Goal: Complete application form

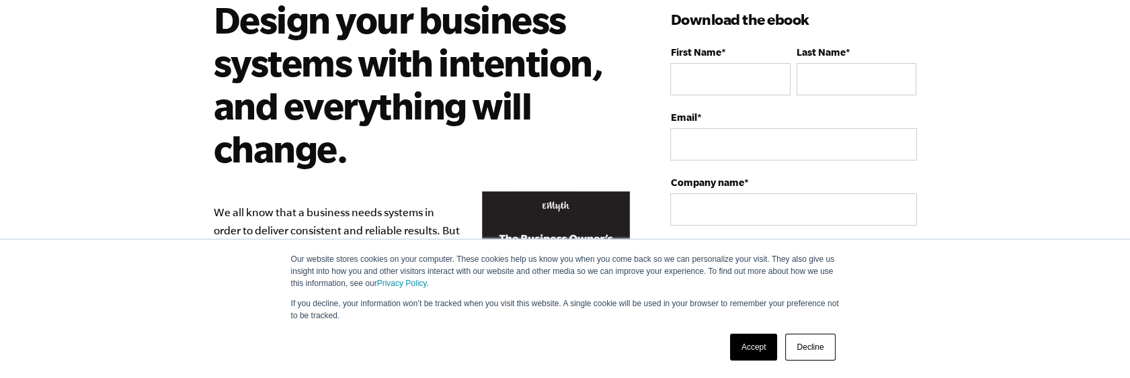
scroll to position [67, 0]
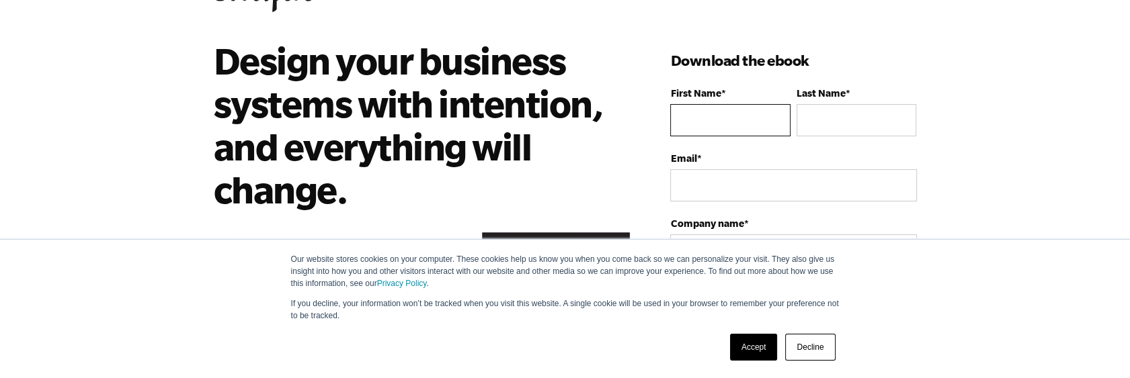
click at [722, 115] on input "First Name *" at bounding box center [730, 120] width 120 height 32
type input "[PERSON_NAME] [PERSON_NAME]"
type input "[PERSON_NAME]"
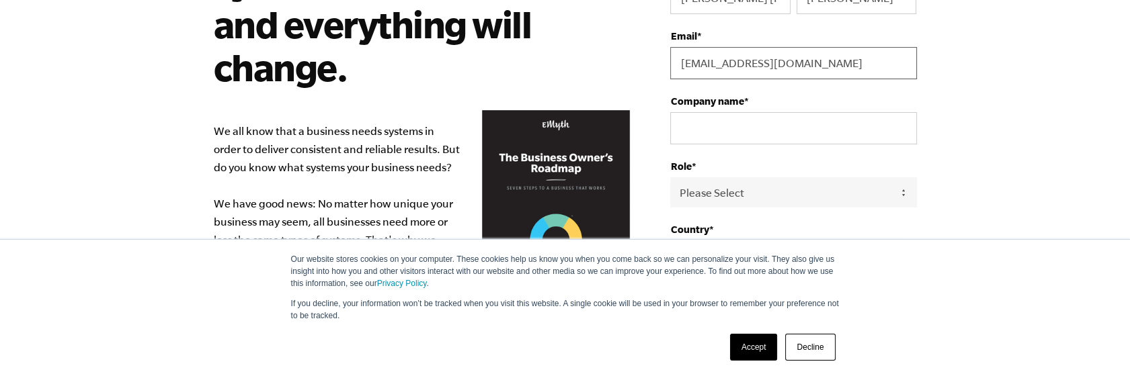
scroll to position [202, 0]
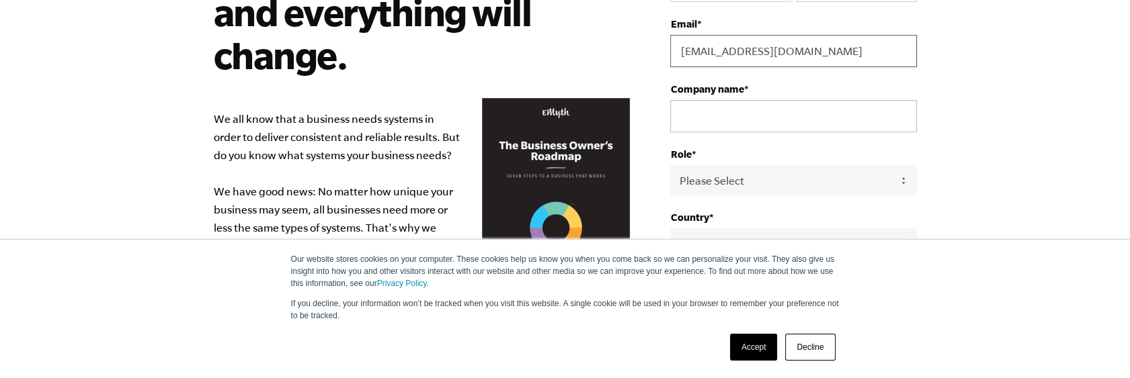
type input "[EMAIL_ADDRESS][DOMAIN_NAME]"
click at [737, 120] on input "Company name *" at bounding box center [793, 116] width 246 height 32
type input "BH"
click at [753, 177] on select "Please Select Owner Partner / Co-Owner Executive Employee / Other" at bounding box center [793, 180] width 246 height 30
select select "Executive"
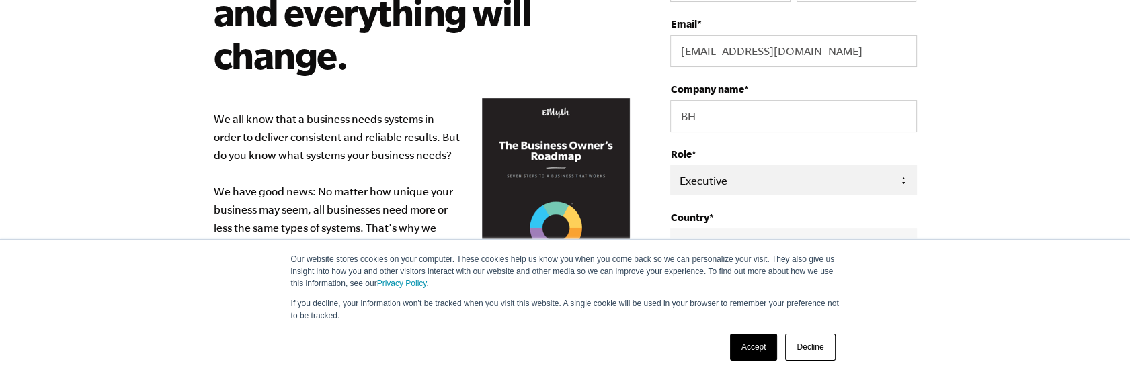
click at [670, 165] on select "Please Select Owner Partner / Co-Owner Executive Employee / Other" at bounding box center [793, 180] width 246 height 30
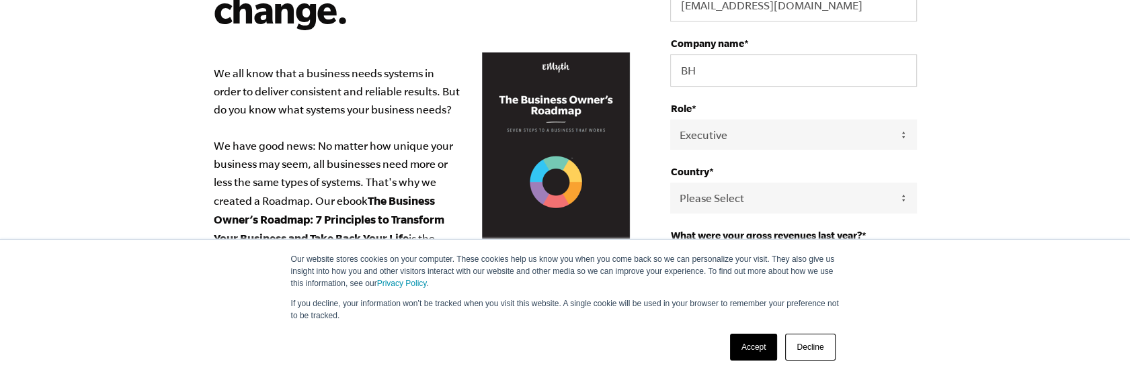
scroll to position [269, 0]
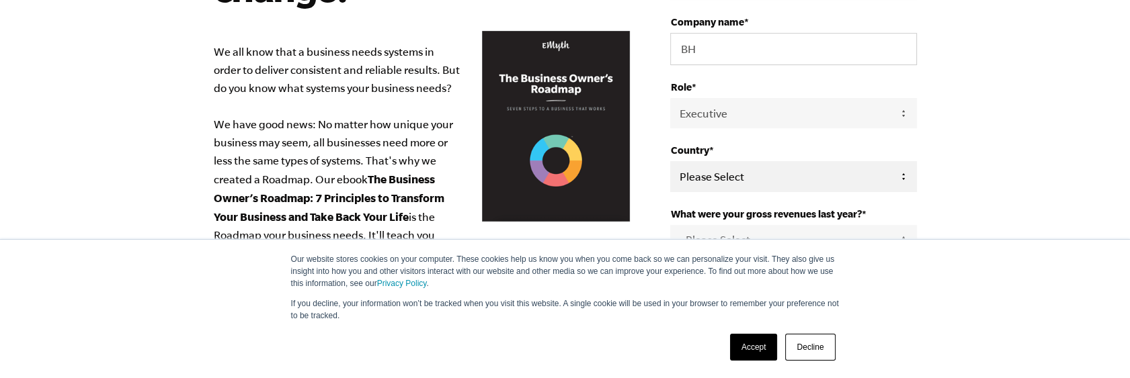
click at [740, 175] on select "Please Select [GEOGRAPHIC_DATA] [GEOGRAPHIC_DATA] [GEOGRAPHIC_DATA] [GEOGRAPHIC…" at bounding box center [793, 176] width 246 height 30
select select "[GEOGRAPHIC_DATA]"
click at [670, 161] on select "Please Select [GEOGRAPHIC_DATA] [GEOGRAPHIC_DATA] [GEOGRAPHIC_DATA] [GEOGRAPHIC…" at bounding box center [793, 176] width 246 height 30
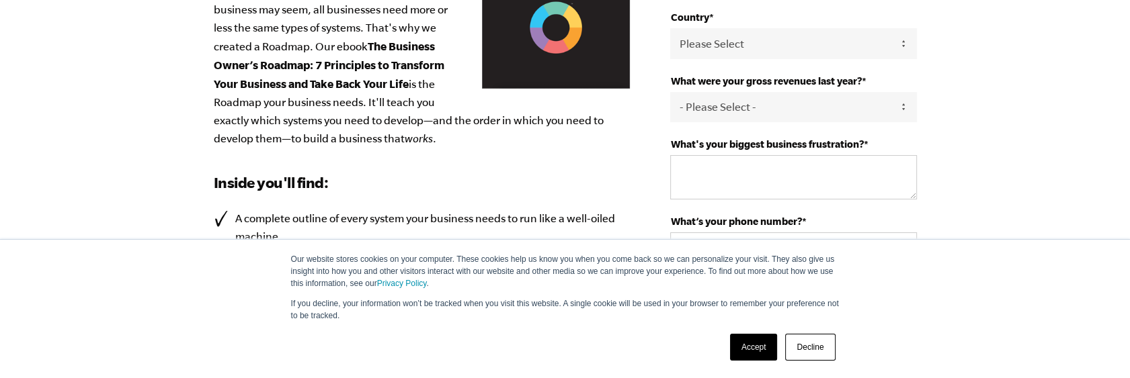
scroll to position [403, 0]
click at [776, 110] on select "- Please Select - 0-75K 76-150K 151-275K 276-500K 501-750K 751-1M 1-2.5M 2.5-5M…" at bounding box center [793, 106] width 246 height 30
select select "2.5-5M"
click at [670, 91] on select "- Please Select - 0-75K 76-150K 151-275K 276-500K 501-750K 751-1M 1-2.5M 2.5-5M…" at bounding box center [793, 106] width 246 height 30
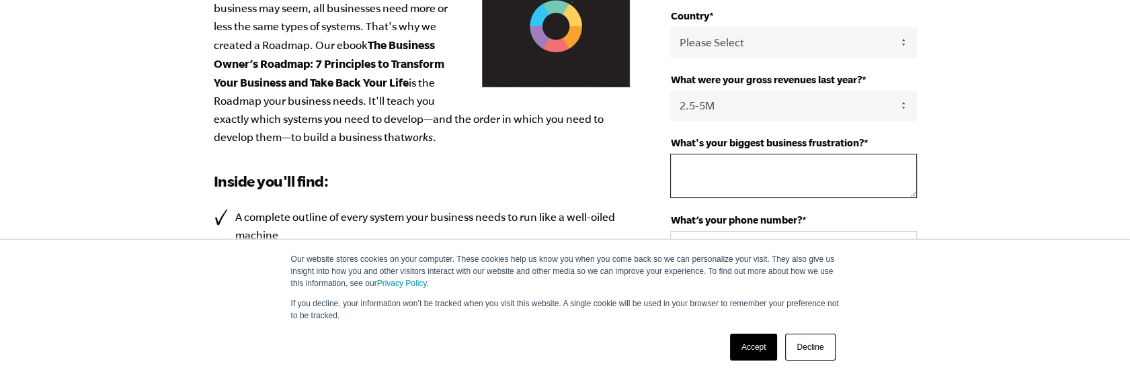
click at [746, 167] on textarea "What's your biggest business frustration? *" at bounding box center [793, 176] width 246 height 44
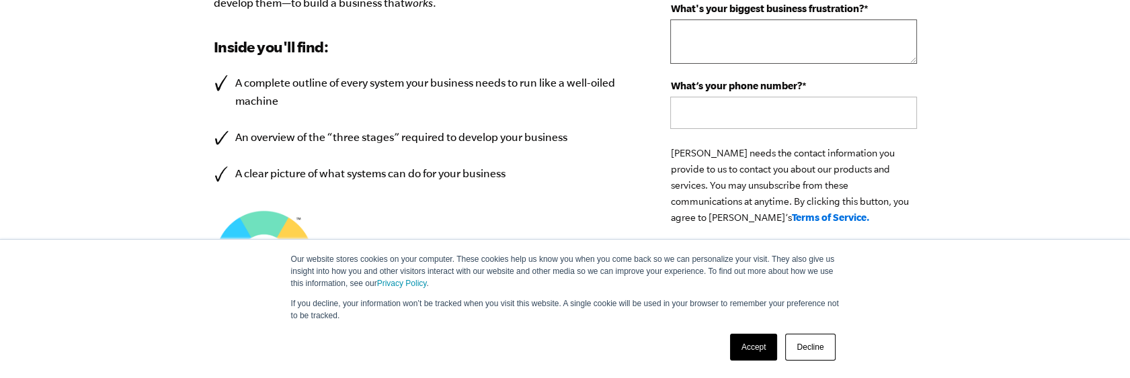
scroll to position [471, 0]
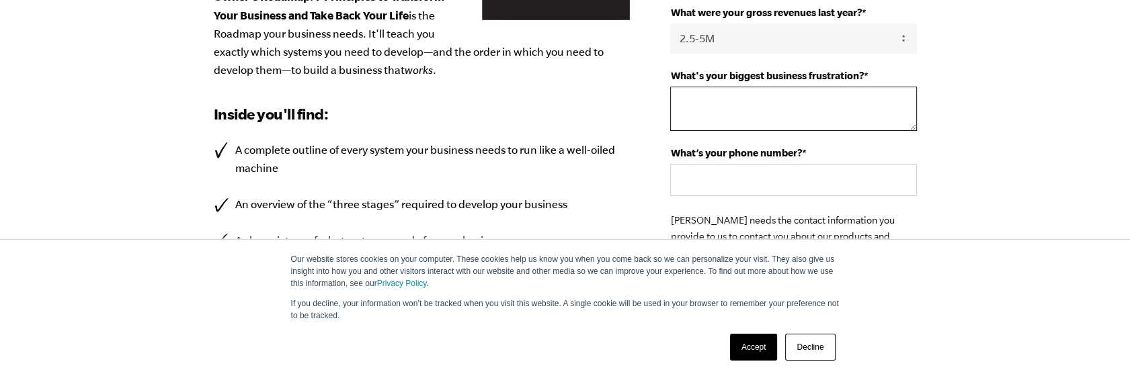
click at [729, 107] on textarea "What's your biggest business frustration? *" at bounding box center [793, 109] width 246 height 44
type textarea "systems"
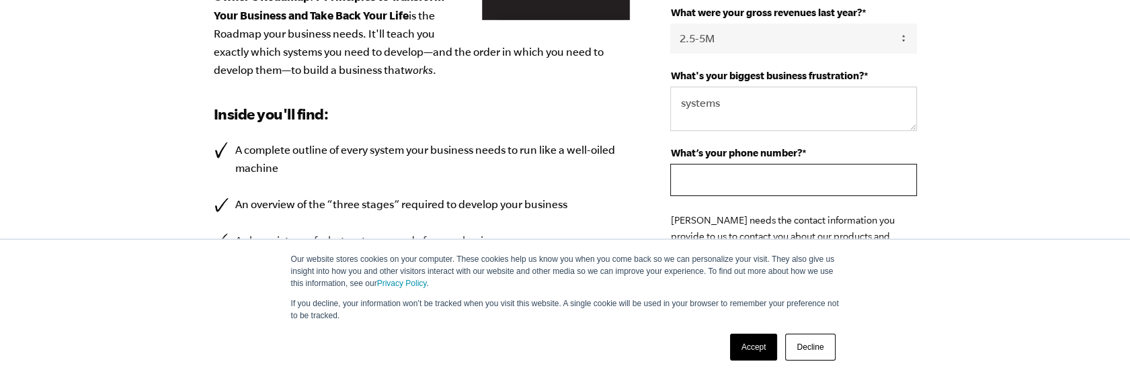
click at [707, 174] on input "What’s your phone number? *" at bounding box center [793, 180] width 246 height 32
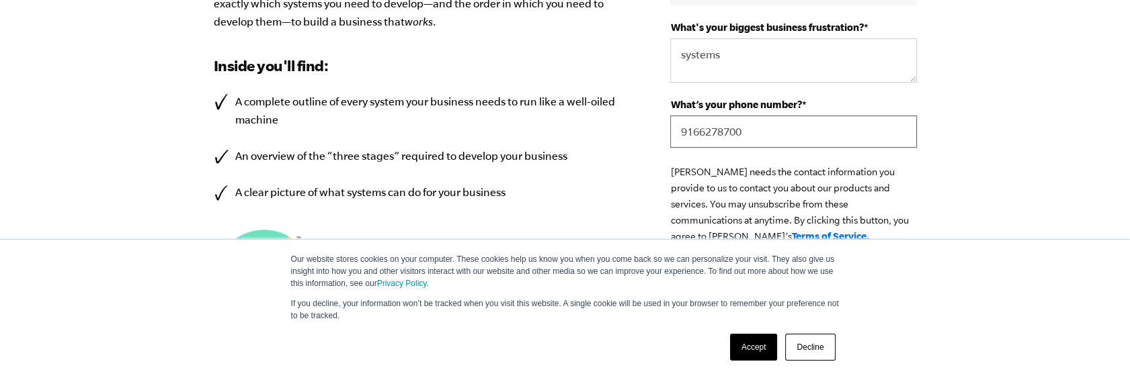
scroll to position [605, 0]
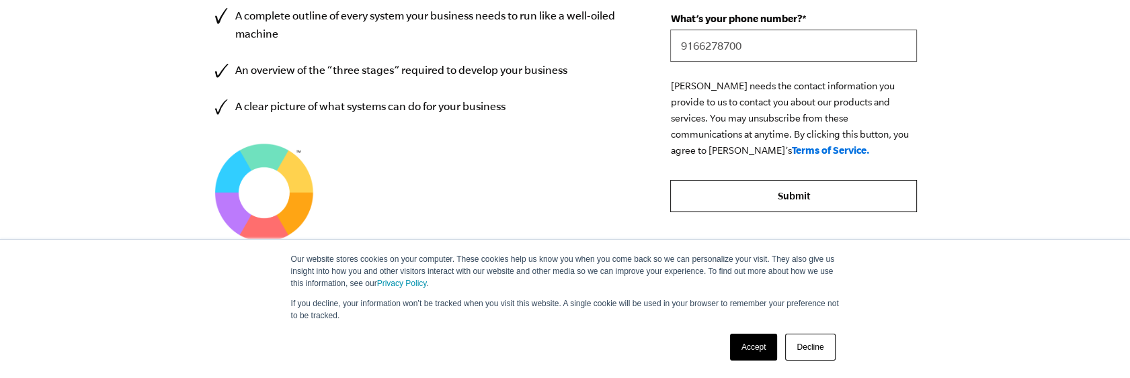
type input "9166278700"
click at [787, 195] on input "Submit" at bounding box center [793, 196] width 246 height 32
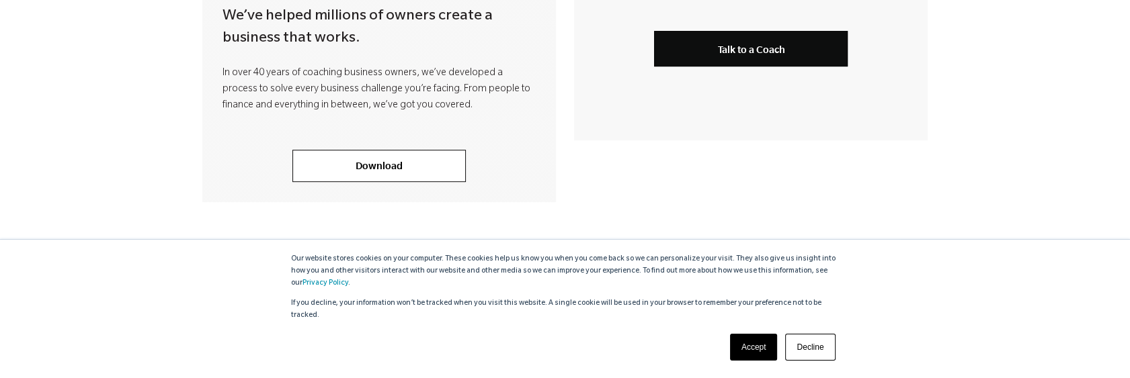
scroll to position [605, 0]
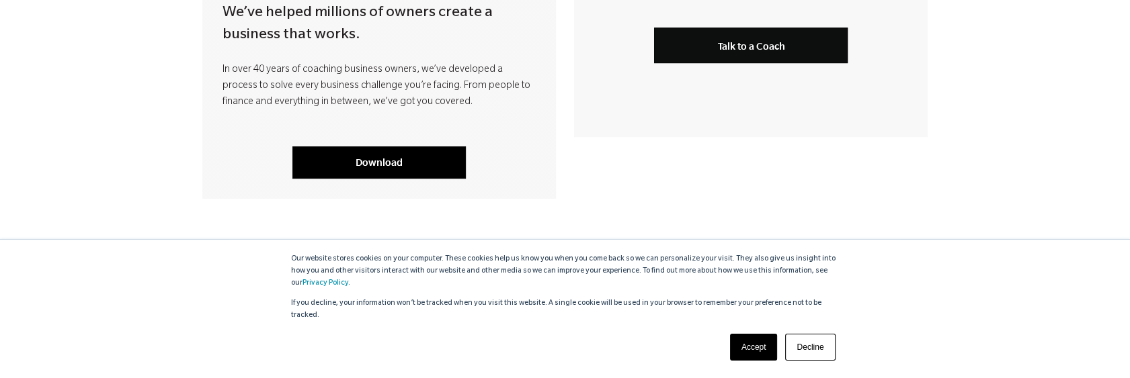
click at [382, 165] on link "Download" at bounding box center [378, 163] width 173 height 32
